Goal: Use online tool/utility: Utilize a website feature to perform a specific function

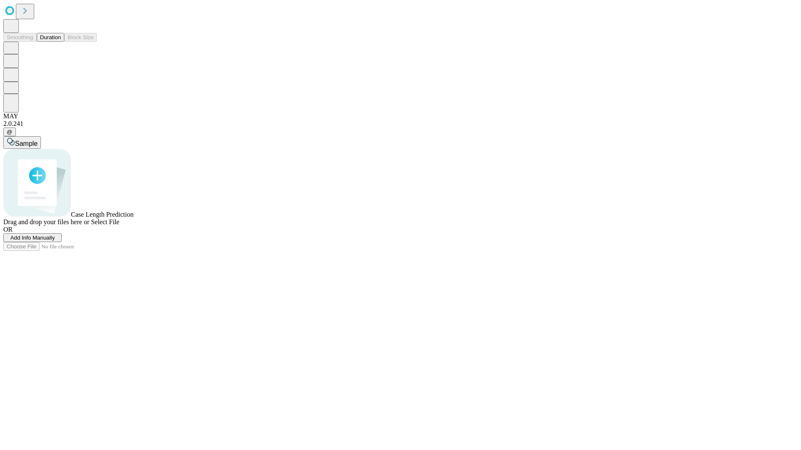
click at [61, 42] on button "Duration" at bounding box center [51, 37] width 28 height 9
click at [119, 226] on span "Select File" at bounding box center [105, 222] width 28 height 7
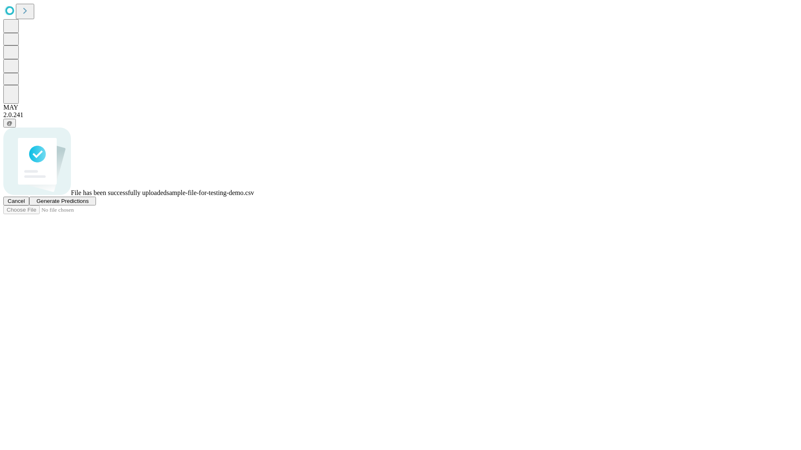
click at [88, 204] on span "Generate Predictions" at bounding box center [62, 201] width 52 height 6
